Goal: Information Seeking & Learning: Learn about a topic

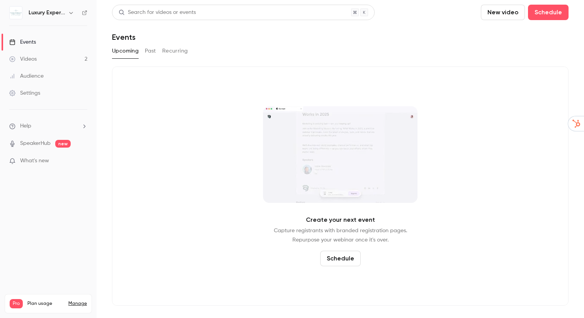
click at [151, 54] on button "Past" at bounding box center [150, 51] width 11 height 12
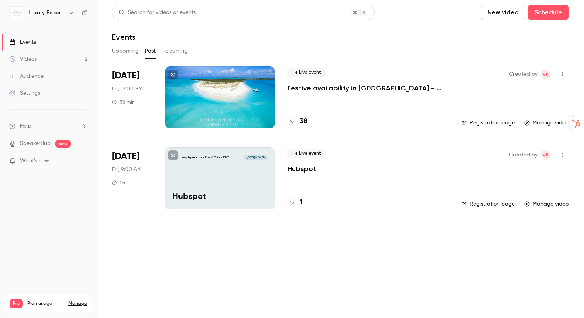
click at [305, 88] on p "Festive availability in [GEOGRAPHIC_DATA] - what you need to know!" at bounding box center [367, 87] width 161 height 9
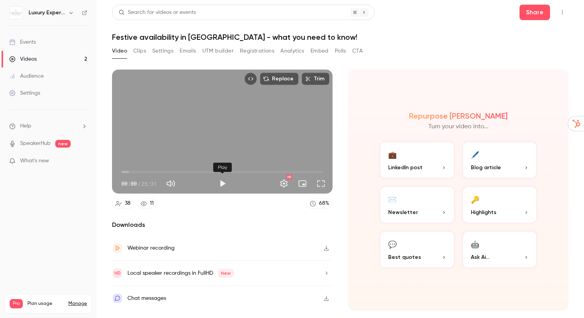
click at [221, 185] on button "Play" at bounding box center [222, 183] width 15 height 15
click at [145, 172] on span "01:02" at bounding box center [222, 172] width 202 height 12
click at [137, 173] on span "02:59" at bounding box center [222, 172] width 202 height 12
click at [150, 173] on span "03:39" at bounding box center [222, 172] width 202 height 12
click at [188, 172] on span "08:26" at bounding box center [222, 172] width 202 height 12
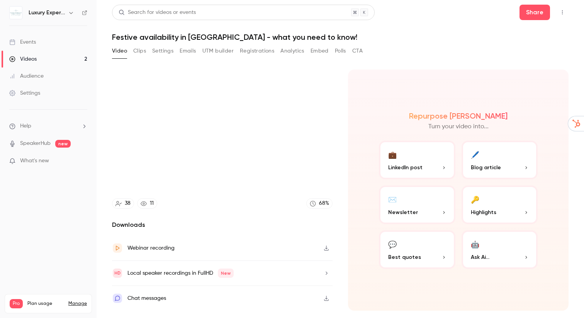
type input "*****"
click at [142, 51] on button "Clips" at bounding box center [139, 51] width 13 height 12
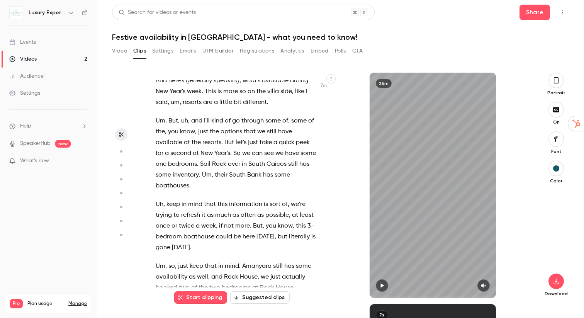
scroll to position [1583, 0]
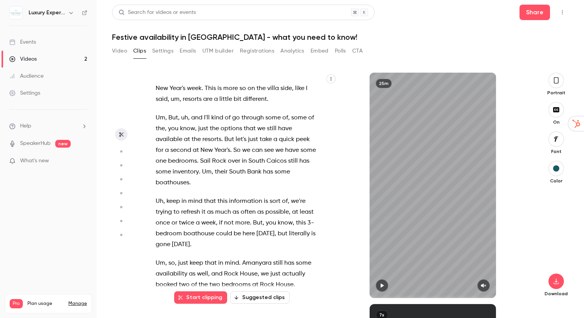
click at [164, 54] on button "Settings" at bounding box center [162, 51] width 21 height 12
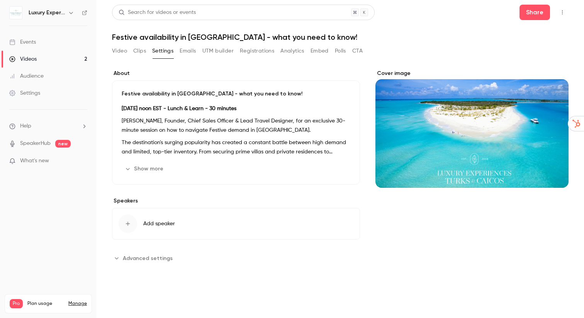
click at [187, 51] on button "Emails" at bounding box center [188, 51] width 16 height 12
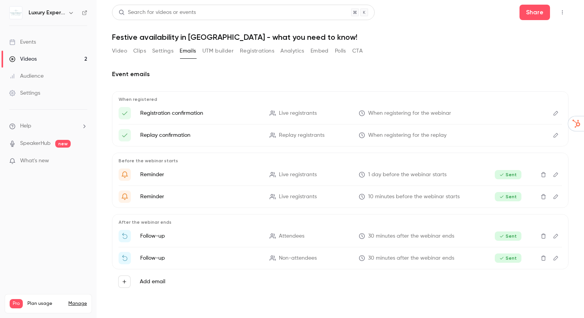
click at [274, 53] on button "Registrations" at bounding box center [257, 51] width 34 height 12
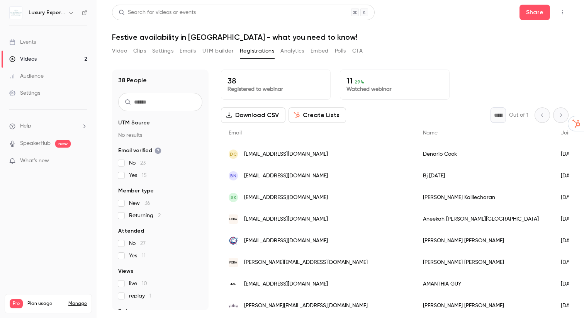
click at [358, 49] on button "CTA" at bounding box center [357, 51] width 10 height 12
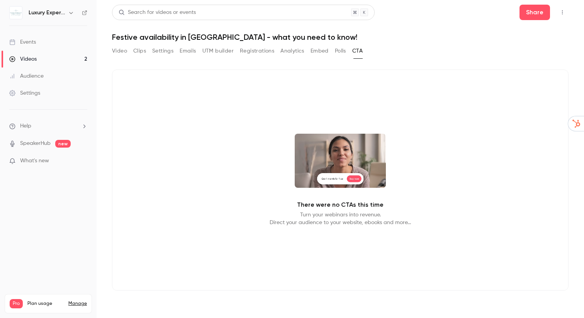
click at [300, 50] on button "Analytics" at bounding box center [292, 51] width 24 height 12
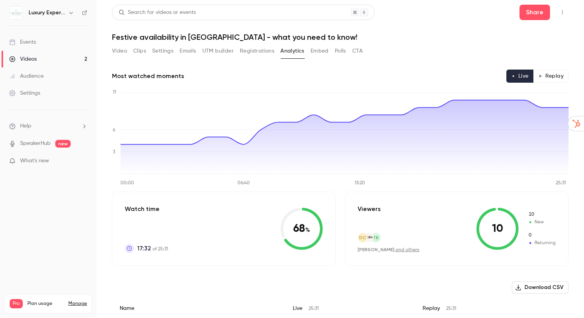
click at [338, 50] on button "Polls" at bounding box center [340, 51] width 11 height 12
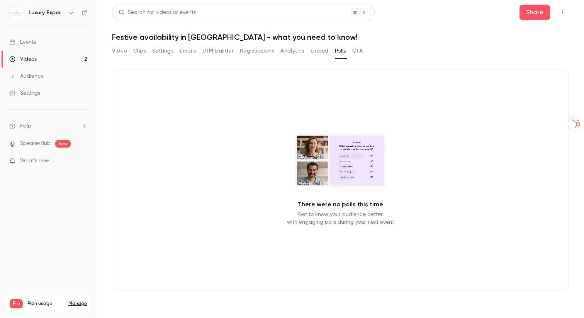
click at [324, 51] on button "Embed" at bounding box center [319, 51] width 18 height 12
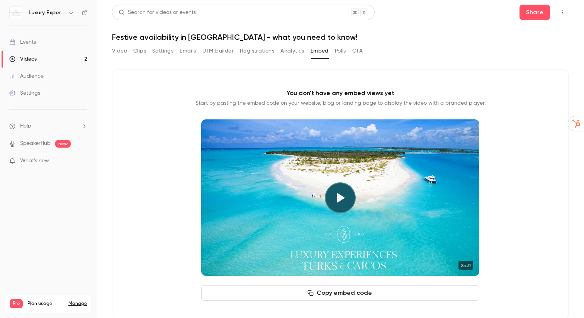
click at [124, 48] on button "Video" at bounding box center [119, 51] width 15 height 12
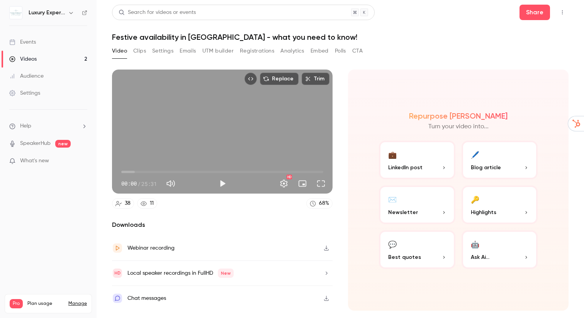
click at [192, 54] on button "Emails" at bounding box center [188, 51] width 16 height 12
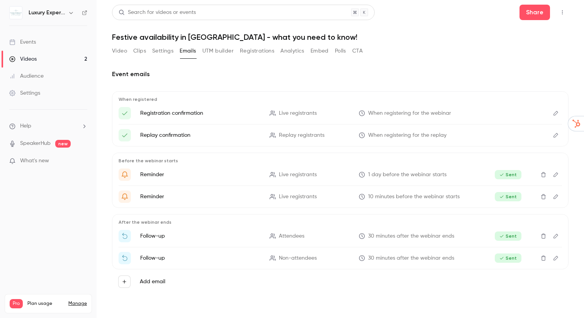
click at [264, 53] on button "Registrations" at bounding box center [257, 51] width 34 height 12
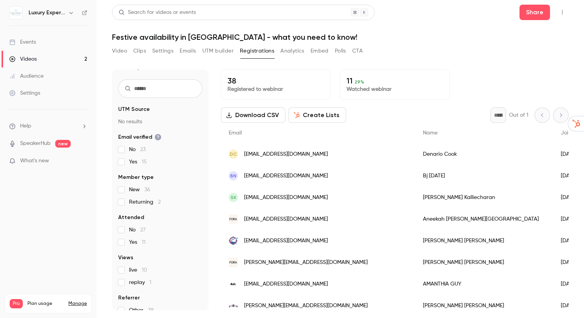
scroll to position [24, 0]
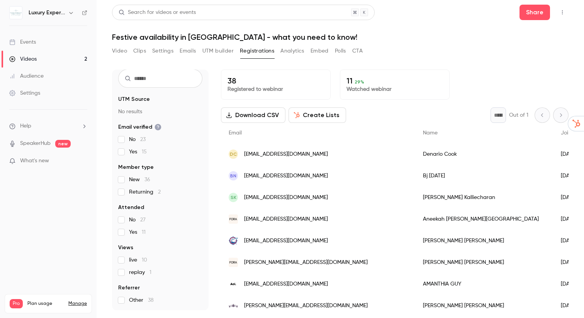
click at [278, 195] on span "[EMAIL_ADDRESS][DOMAIN_NAME]" at bounding box center [286, 197] width 84 height 8
